Goal: Navigation & Orientation: Go to known website

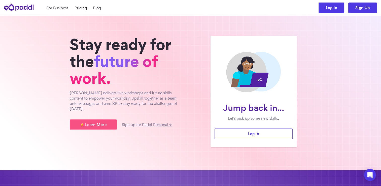
click at [328, 9] on link "Log In" at bounding box center [331, 8] width 26 height 11
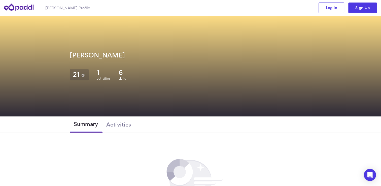
click at [57, 7] on h1 "Sam Mellor Profile" at bounding box center [67, 7] width 45 height 5
click at [28, 10] on icon at bounding box center [19, 7] width 30 height 14
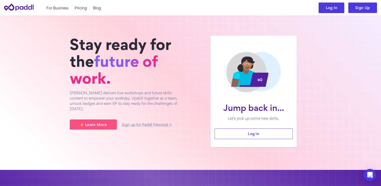
click at [331, 7] on link "Log In" at bounding box center [331, 8] width 26 height 11
